Goal: Information Seeking & Learning: Learn about a topic

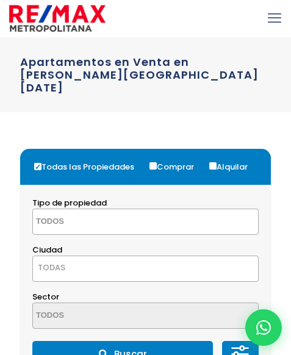
select select
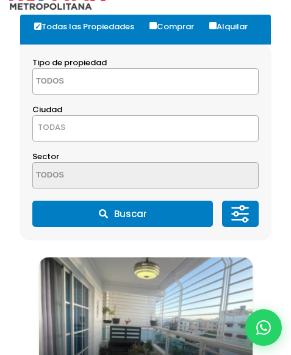
scroll to position [244, 0]
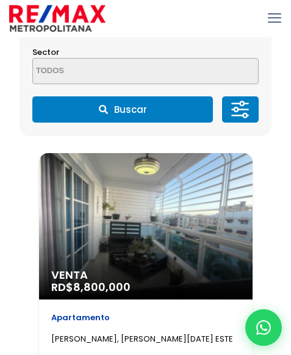
click at [168, 208] on div "Venta RD$ 8,800,000" at bounding box center [145, 226] width 213 height 146
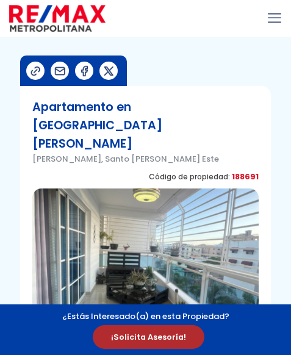
click at [168, 208] on img at bounding box center [145, 256] width 226 height 136
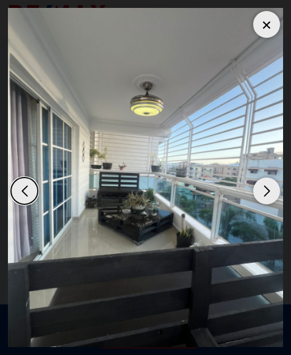
click at [154, 158] on img "1 / 14" at bounding box center [145, 177] width 275 height 339
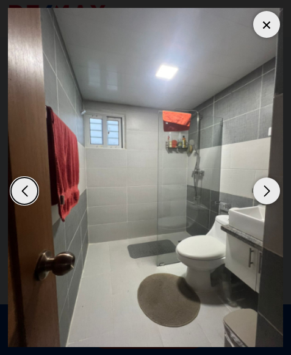
click at [22, 198] on div "Previous slide" at bounding box center [24, 190] width 27 height 27
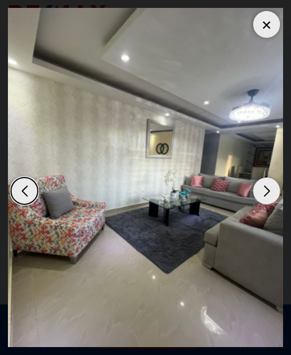
click at [267, 185] on div "Next slide" at bounding box center [266, 190] width 27 height 27
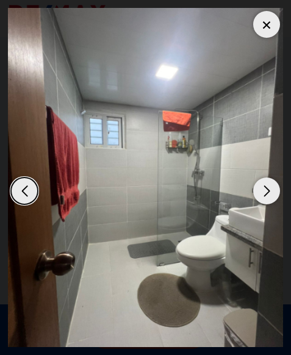
click at [267, 185] on div "Next slide" at bounding box center [266, 190] width 27 height 27
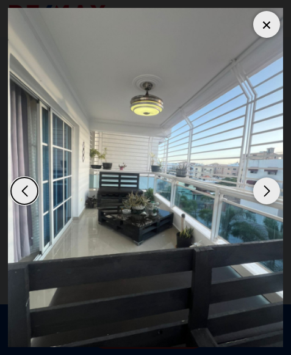
click at [271, 198] on div "Next slide" at bounding box center [266, 190] width 27 height 27
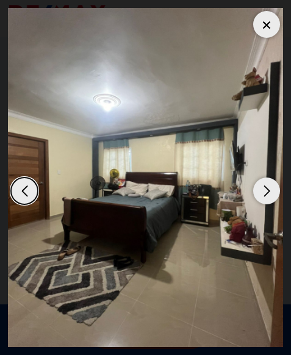
click at [263, 183] on div "Next slide" at bounding box center [266, 190] width 27 height 27
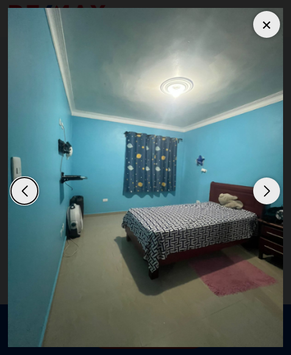
click at [263, 188] on div "Next slide" at bounding box center [266, 190] width 27 height 27
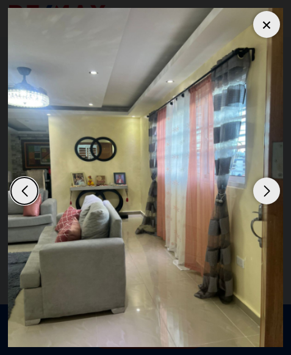
click at [260, 188] on div "Next slide" at bounding box center [266, 190] width 27 height 27
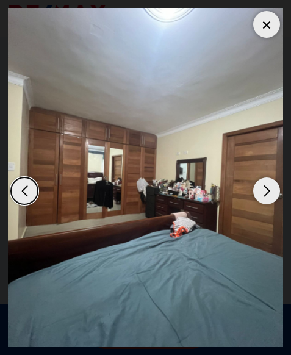
click at [260, 188] on div "Next slide" at bounding box center [266, 190] width 27 height 27
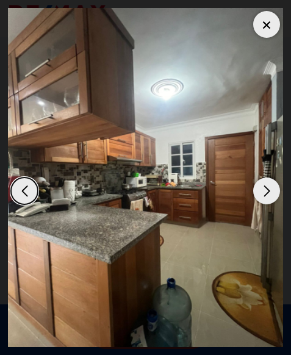
click at [18, 188] on div "Previous slide" at bounding box center [24, 190] width 27 height 27
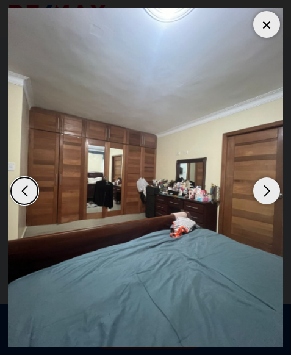
click at [16, 194] on div "Previous slide" at bounding box center [24, 190] width 27 height 27
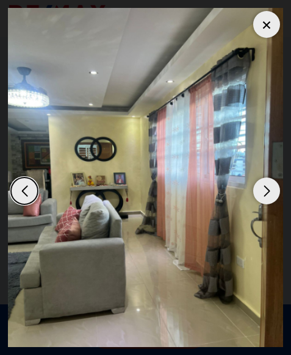
click at [24, 191] on div "Previous slide" at bounding box center [24, 190] width 27 height 27
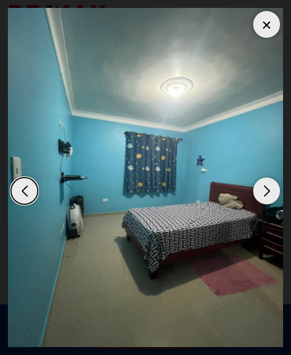
click at [267, 186] on div "Next slide" at bounding box center [266, 190] width 27 height 27
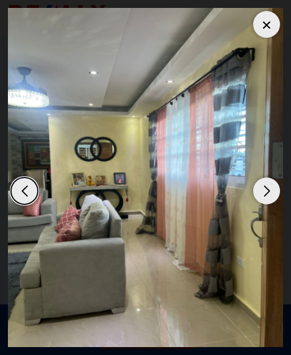
click at [267, 186] on div "Next slide" at bounding box center [266, 190] width 27 height 27
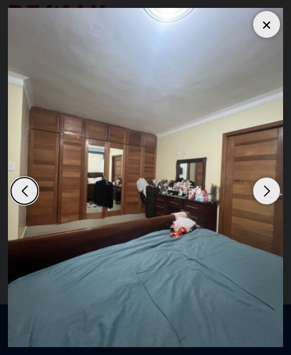
click at [267, 186] on div "Next slide" at bounding box center [266, 190] width 27 height 27
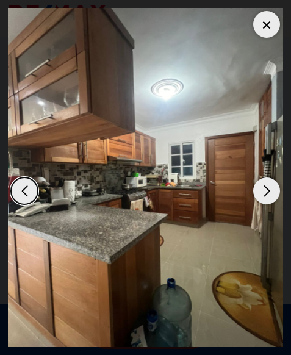
click at [261, 185] on div "Next slide" at bounding box center [266, 190] width 27 height 27
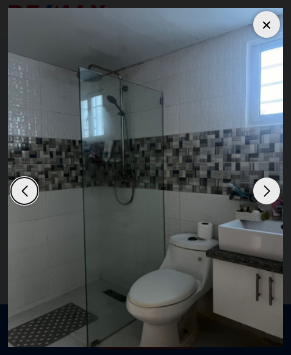
click at [264, 191] on div "Next slide" at bounding box center [266, 190] width 27 height 27
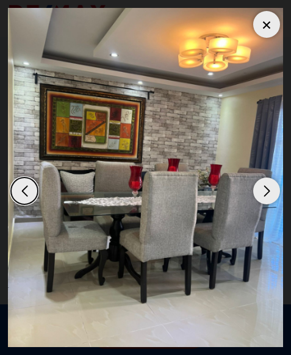
click at [22, 189] on div "Previous slide" at bounding box center [24, 190] width 27 height 27
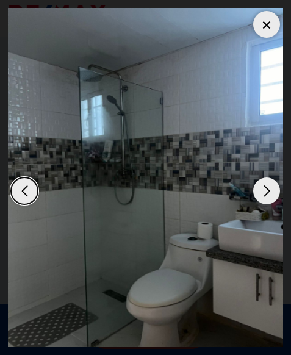
click at [20, 194] on div "Previous slide" at bounding box center [24, 190] width 27 height 27
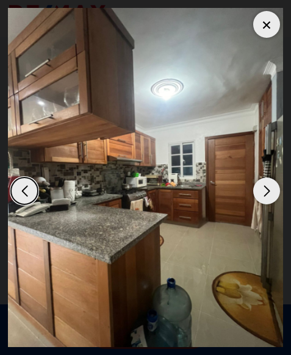
click at [20, 194] on div "Previous slide" at bounding box center [24, 190] width 27 height 27
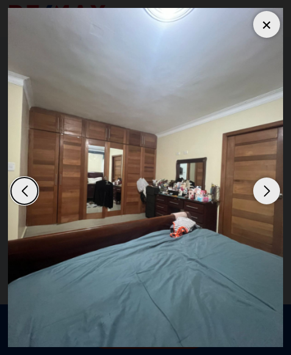
click at [269, 186] on div "Next slide" at bounding box center [266, 190] width 27 height 27
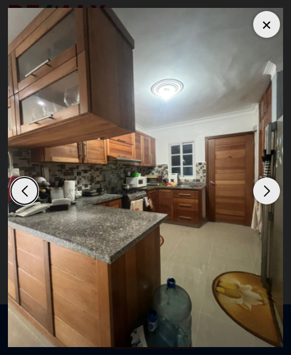
click at [261, 194] on div "Next slide" at bounding box center [266, 190] width 27 height 27
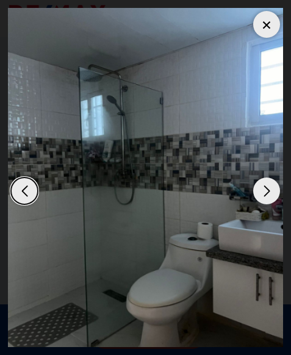
click at [261, 194] on div "Next slide" at bounding box center [266, 190] width 27 height 27
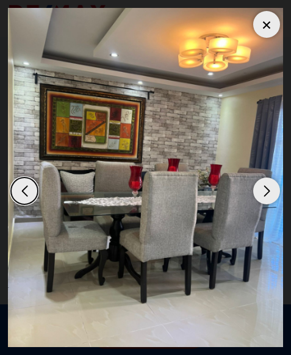
click at [269, 190] on div "Next slide" at bounding box center [266, 190] width 27 height 27
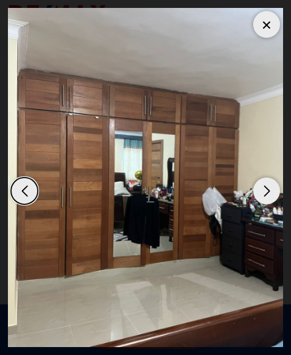
click at [267, 196] on div "Next slide" at bounding box center [266, 190] width 27 height 27
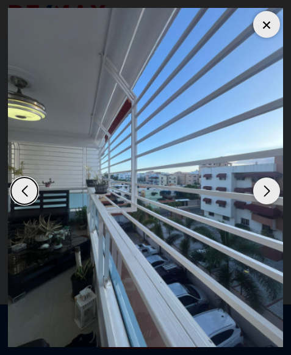
click at [267, 196] on div "Next slide" at bounding box center [266, 190] width 27 height 27
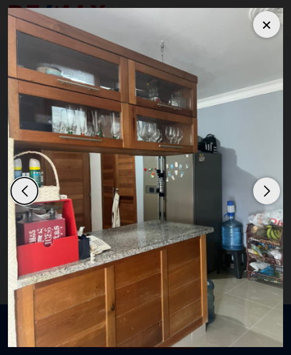
click at [17, 186] on div "Previous slide" at bounding box center [24, 190] width 27 height 27
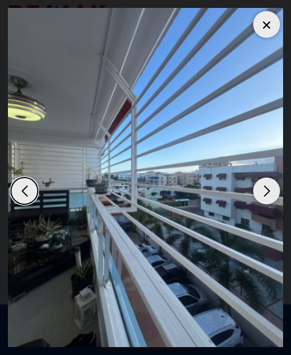
click at [272, 189] on div "Next slide" at bounding box center [266, 190] width 27 height 27
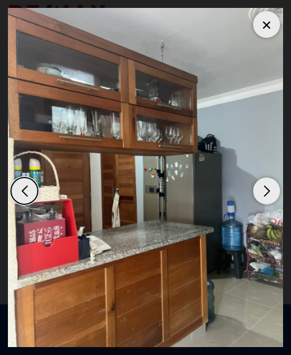
click at [272, 189] on div "Next slide" at bounding box center [266, 190] width 27 height 27
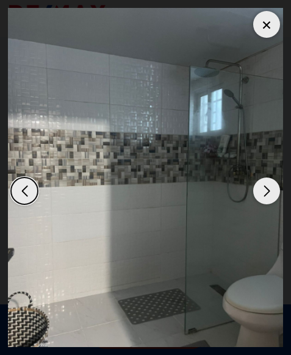
click at [272, 189] on div "Next slide" at bounding box center [266, 190] width 27 height 27
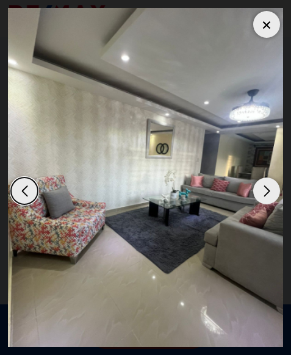
click at [267, 190] on div "Next slide" at bounding box center [266, 190] width 27 height 27
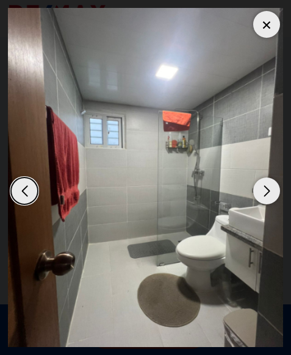
click at [267, 190] on div "Next slide" at bounding box center [266, 190] width 27 height 27
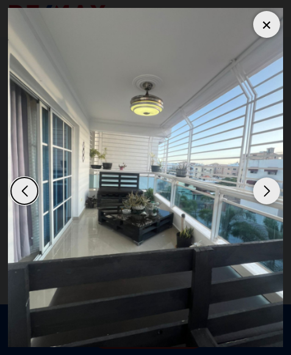
click at [259, 19] on div at bounding box center [266, 24] width 27 height 27
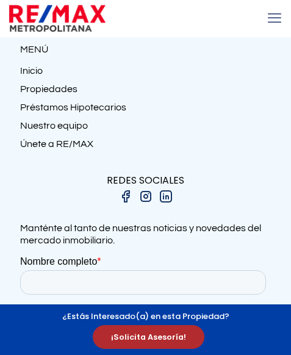
scroll to position [2182, 0]
